Goal: Task Accomplishment & Management: Use online tool/utility

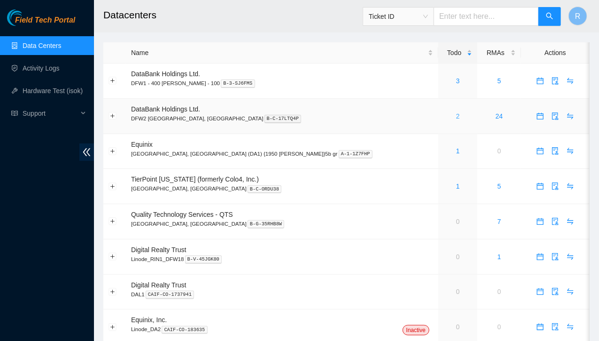
click at [456, 116] on link "2" at bounding box center [458, 116] width 4 height 8
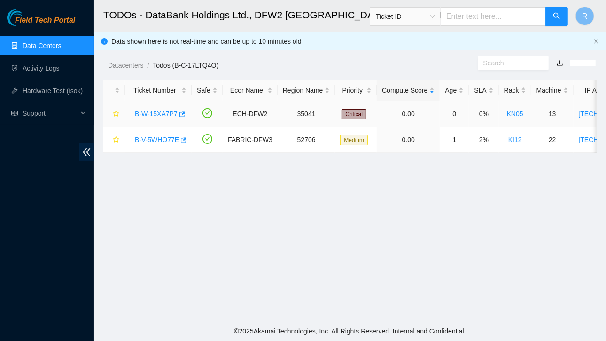
click at [158, 116] on link "B-W-15XA7P7" at bounding box center [156, 114] width 43 height 8
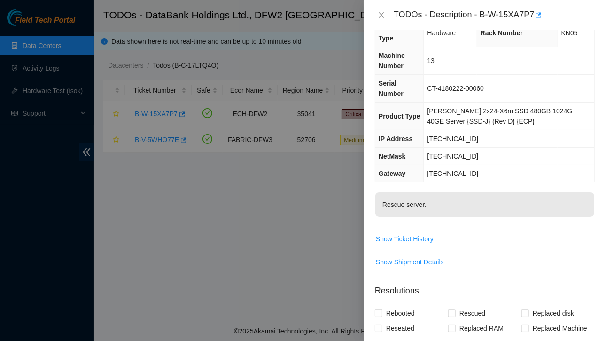
scroll to position [23, 0]
click at [410, 233] on span "Show Ticket History" at bounding box center [405, 238] width 58 height 10
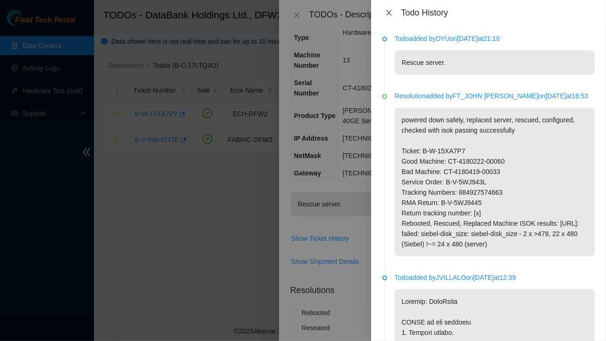
click at [392, 11] on icon "close" at bounding box center [389, 13] width 8 height 8
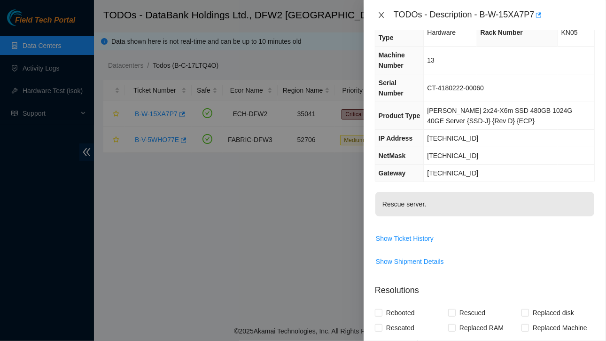
click at [382, 13] on icon "close" at bounding box center [382, 15] width 8 height 8
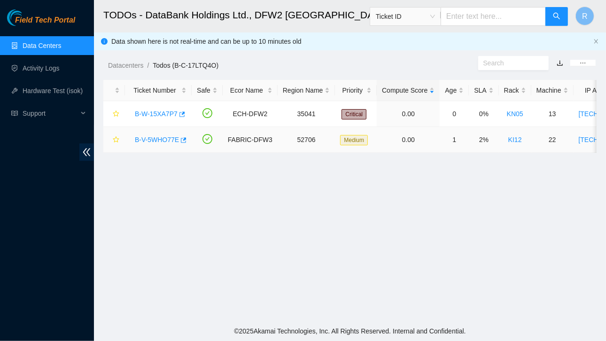
click at [167, 137] on link "B-V-5WHO77E" at bounding box center [157, 140] width 44 height 8
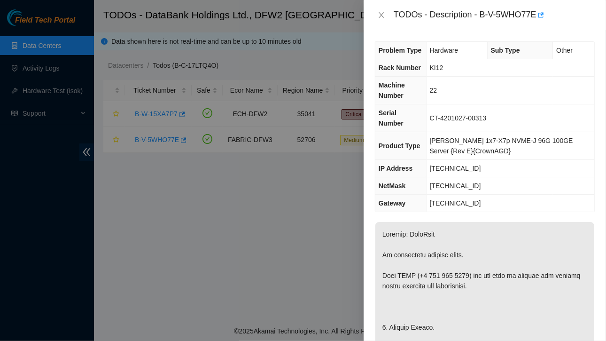
scroll to position [0, 0]
click at [380, 14] on icon "close" at bounding box center [382, 15] width 8 height 8
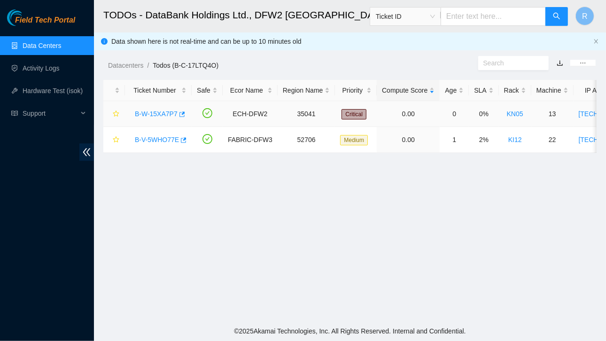
click at [150, 111] on link "B-W-15XA7P7" at bounding box center [156, 114] width 43 height 8
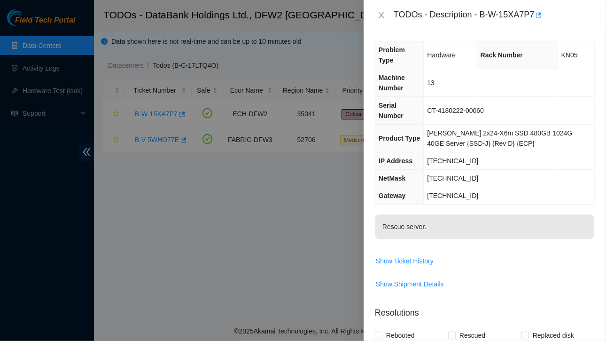
scroll to position [0, 0]
click at [383, 16] on icon "close" at bounding box center [382, 15] width 8 height 8
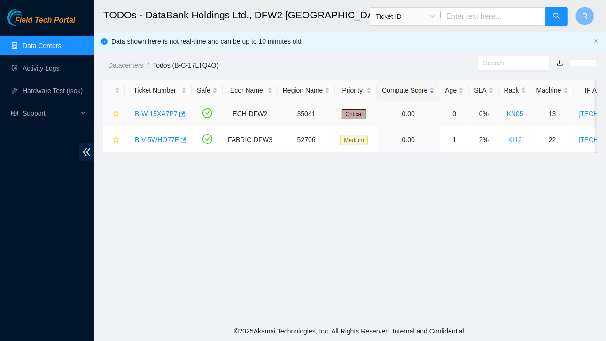
click at [158, 112] on link "B-W-15XA7P7" at bounding box center [156, 114] width 43 height 8
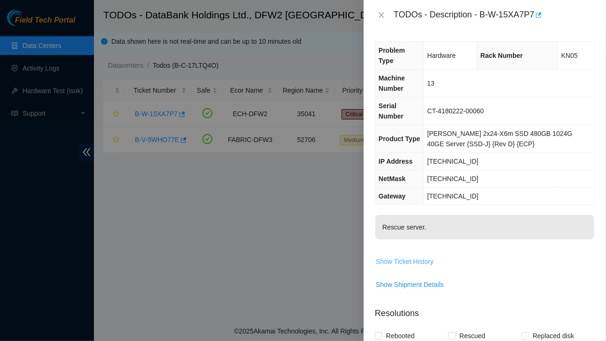
click at [403, 256] on span "Show Ticket History" at bounding box center [405, 261] width 58 height 10
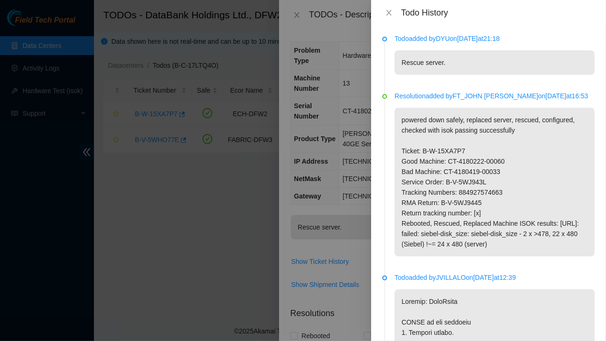
click at [388, 17] on div "Todo History" at bounding box center [489, 13] width 212 height 10
click at [390, 9] on icon "close" at bounding box center [389, 13] width 8 height 8
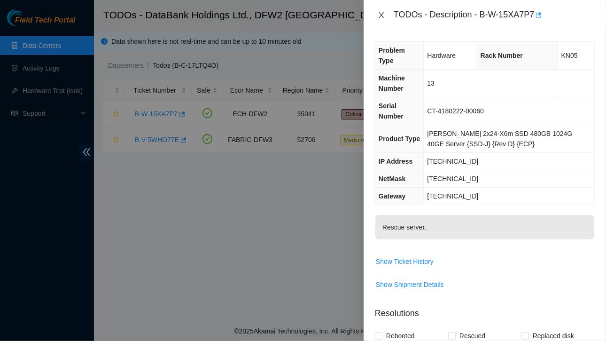
click at [381, 13] on icon "close" at bounding box center [382, 15] width 8 height 8
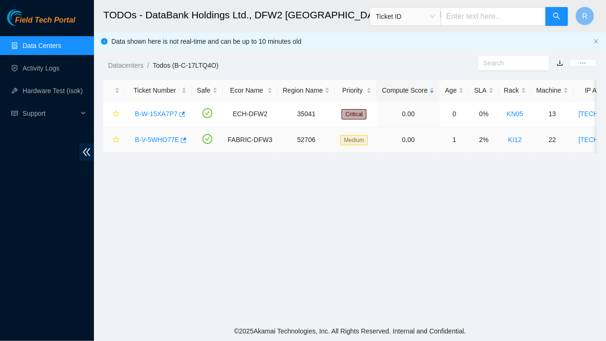
click at [165, 138] on link "B-V-5WHO77E" at bounding box center [157, 140] width 44 height 8
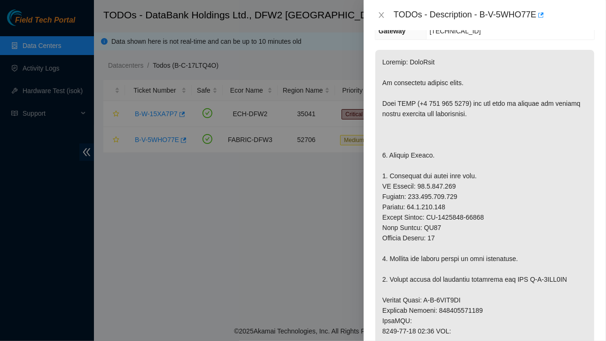
scroll to position [117, 0]
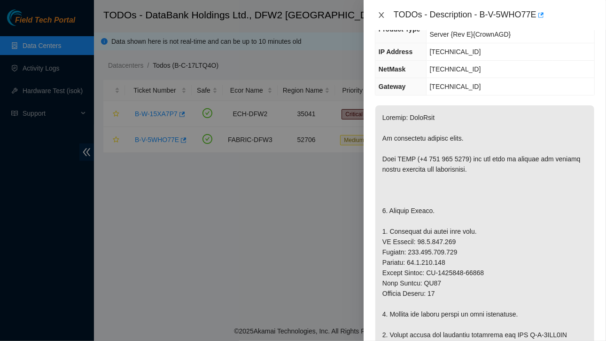
click at [378, 14] on icon "close" at bounding box center [382, 15] width 8 height 8
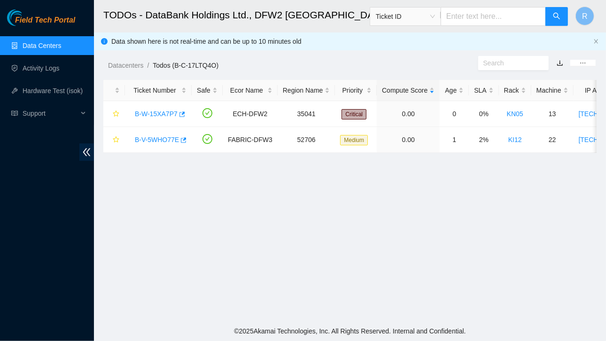
scroll to position [137, 0]
click at [161, 139] on link "B-V-5WHO77E" at bounding box center [157, 140] width 44 height 8
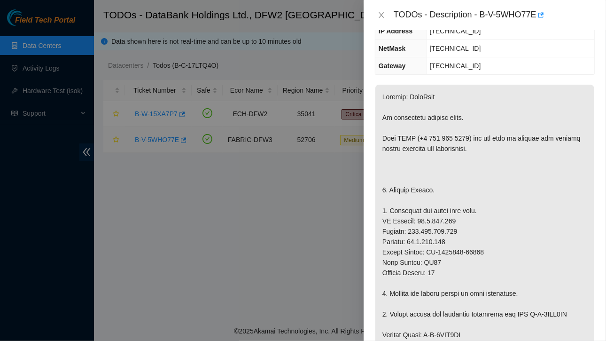
scroll to position [117, 0]
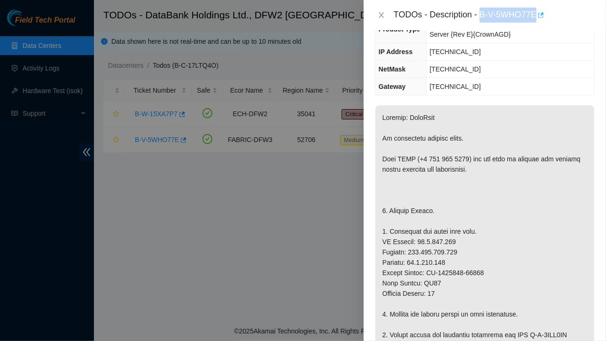
drag, startPoint x: 480, startPoint y: 17, endPoint x: 539, endPoint y: 12, distance: 58.9
click at [539, 12] on div "TODOs - Description - B-V-5WHO77E" at bounding box center [494, 15] width 201 height 15
copy div "B-V-5WHO77E"
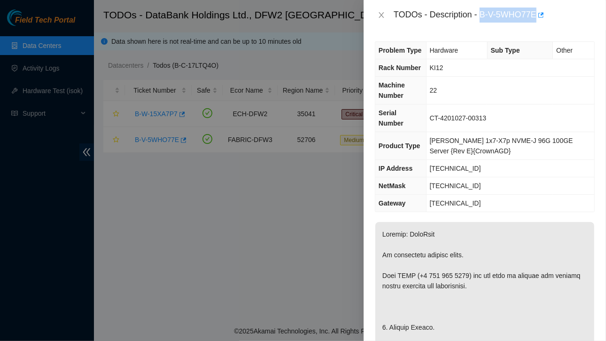
scroll to position [0, 0]
